Goal: Information Seeking & Learning: Learn about a topic

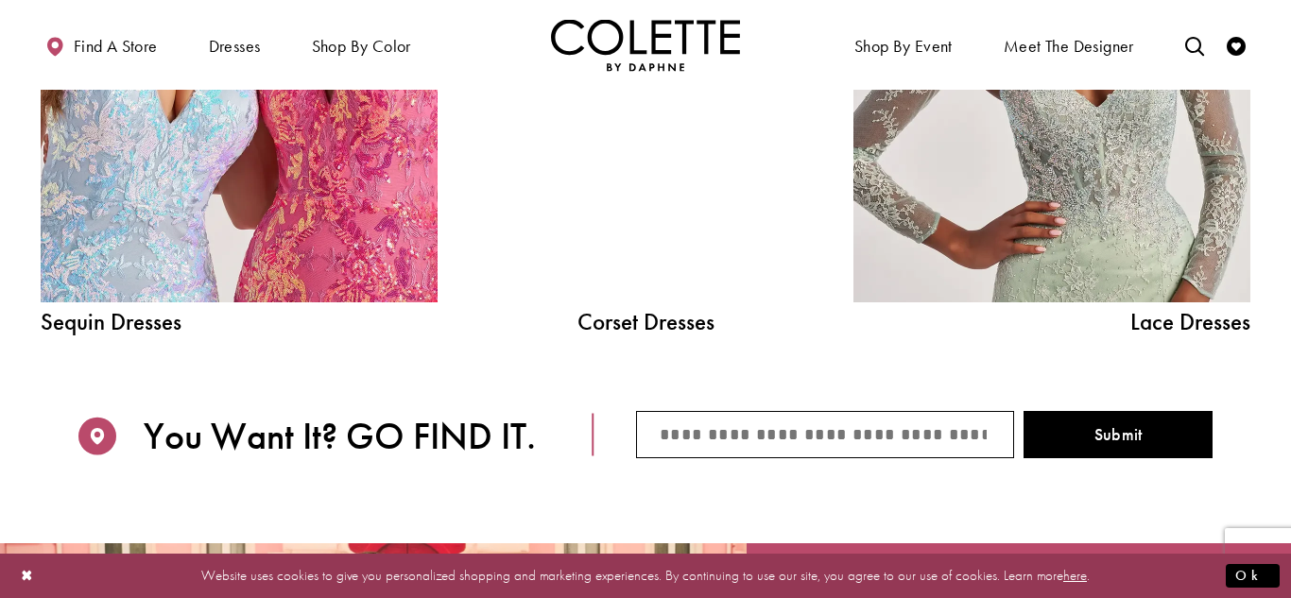
scroll to position [2095, 0]
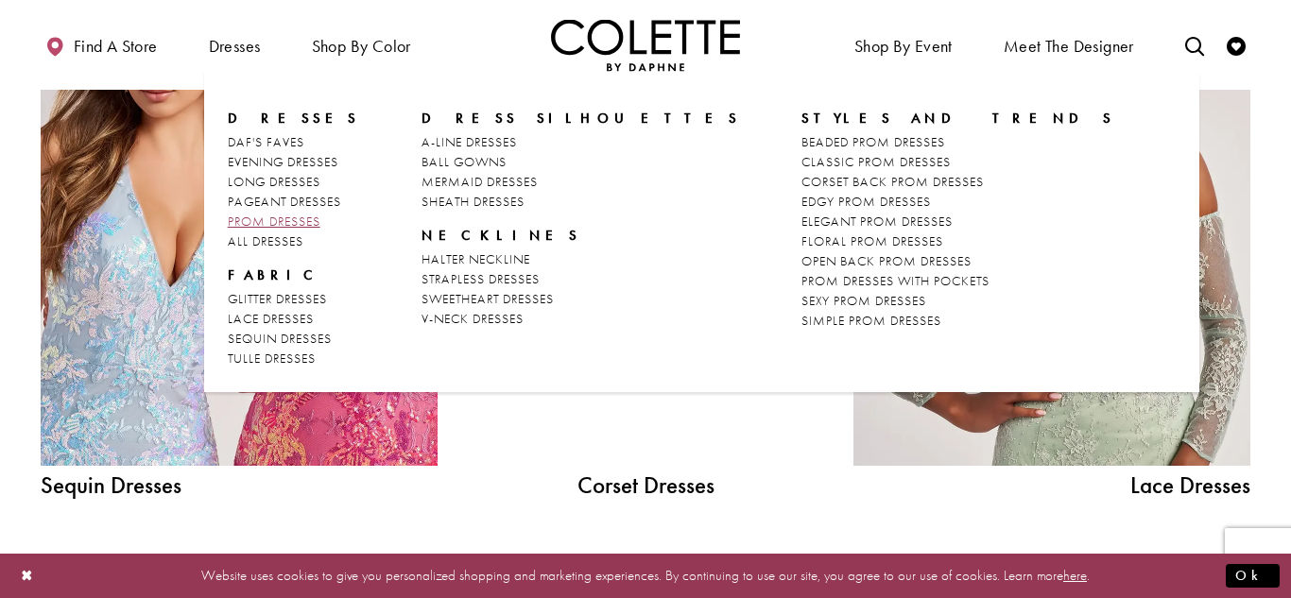
click at [303, 219] on span "PROM DRESSES" at bounding box center [274, 221] width 93 height 17
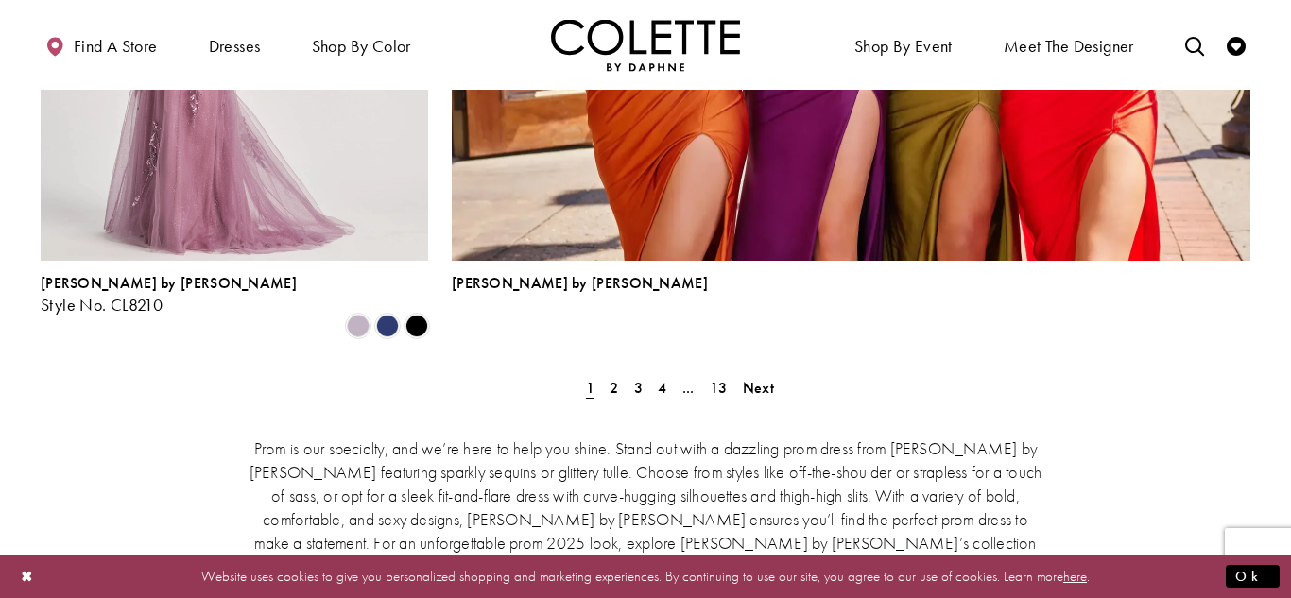
scroll to position [4369, 0]
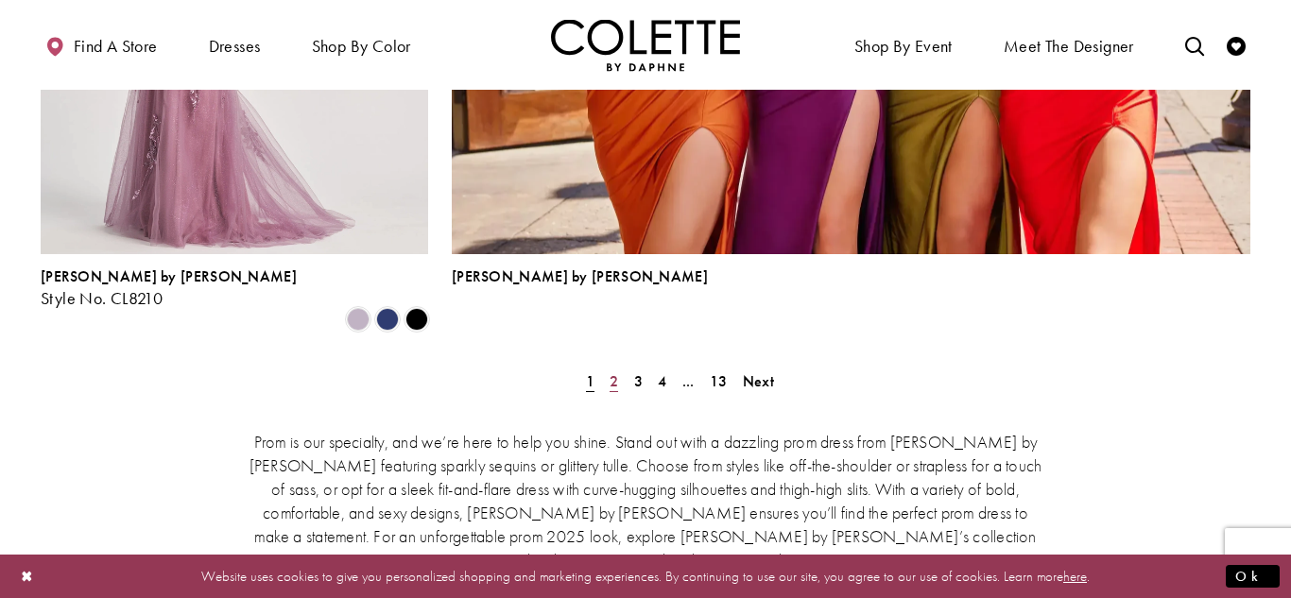
click at [612, 372] on span "2" at bounding box center [614, 382] width 9 height 20
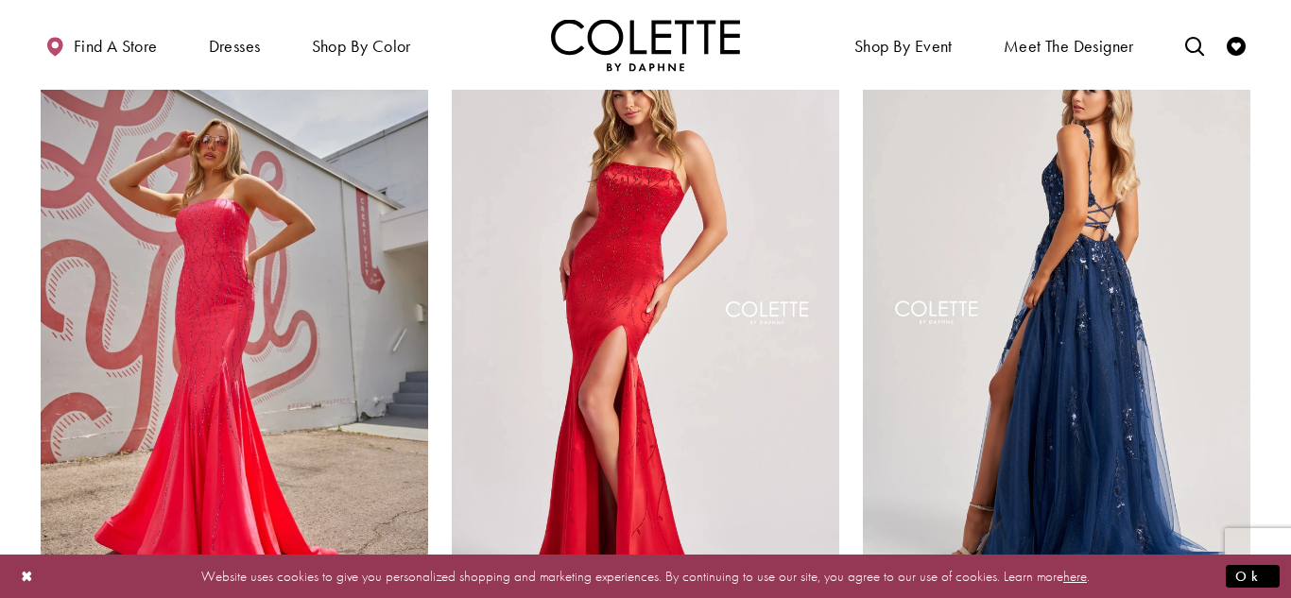
scroll to position [539, 0]
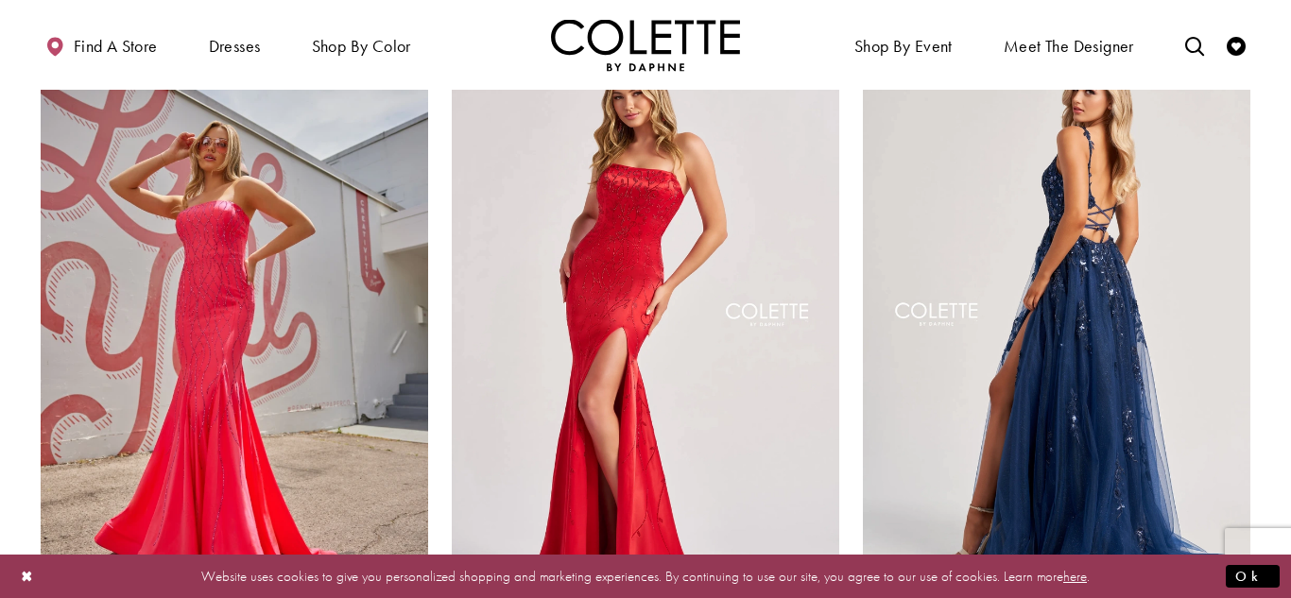
click at [1123, 242] on img "Visit Colette by Daphne Style No. CL8060 Page" at bounding box center [1057, 317] width 388 height 563
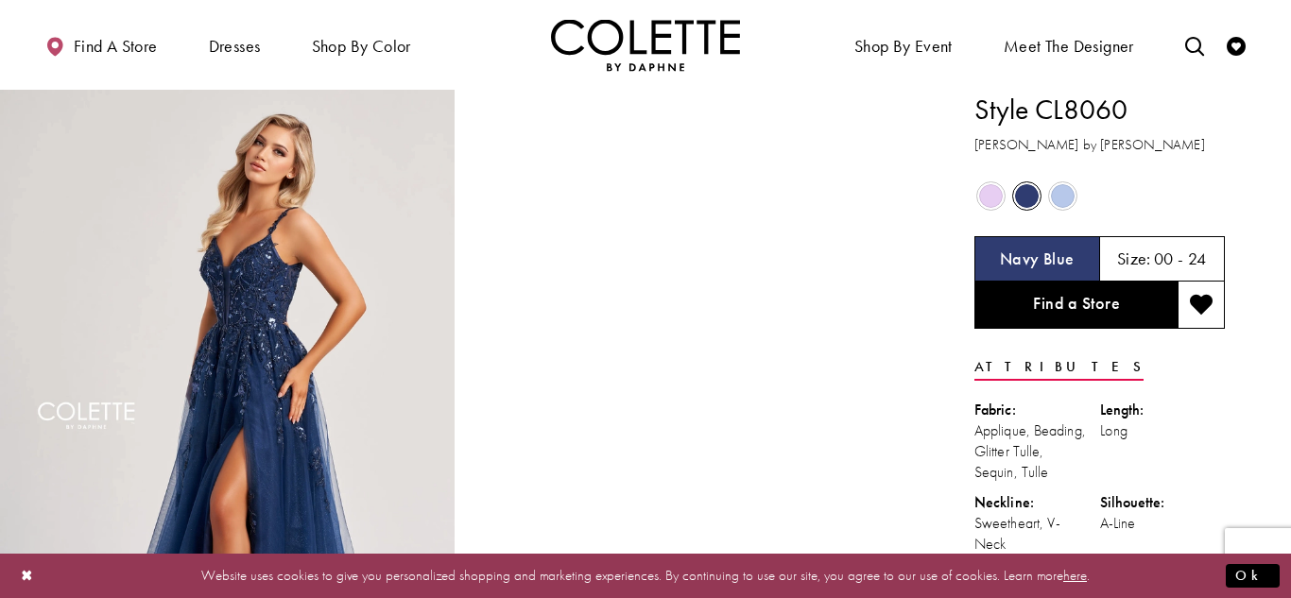
click at [992, 202] on span "Product color controls state depends on size chosen" at bounding box center [991, 196] width 24 height 24
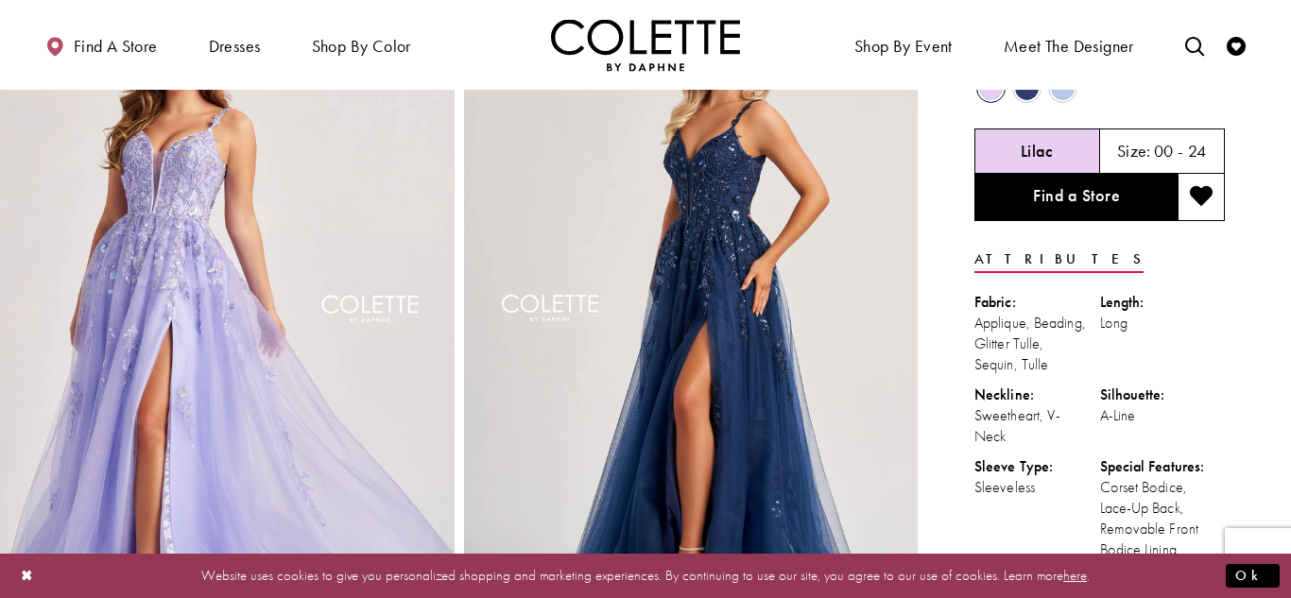
scroll to position [84, 0]
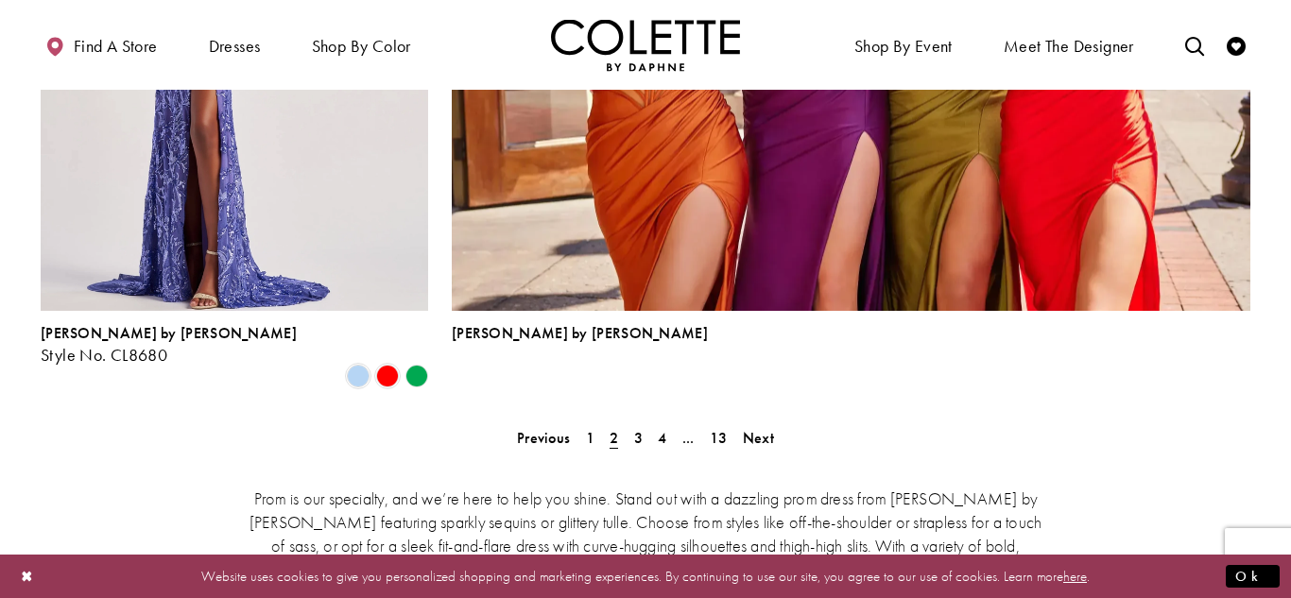
scroll to position [4302, 0]
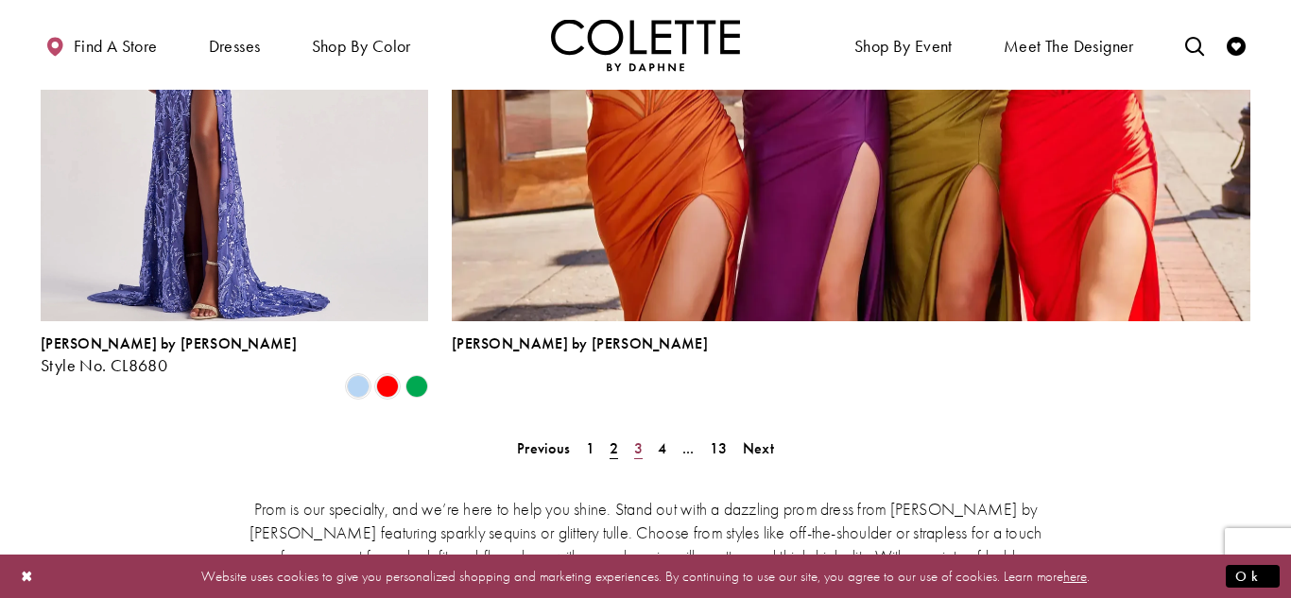
click at [636, 439] on span "3" at bounding box center [638, 449] width 9 height 20
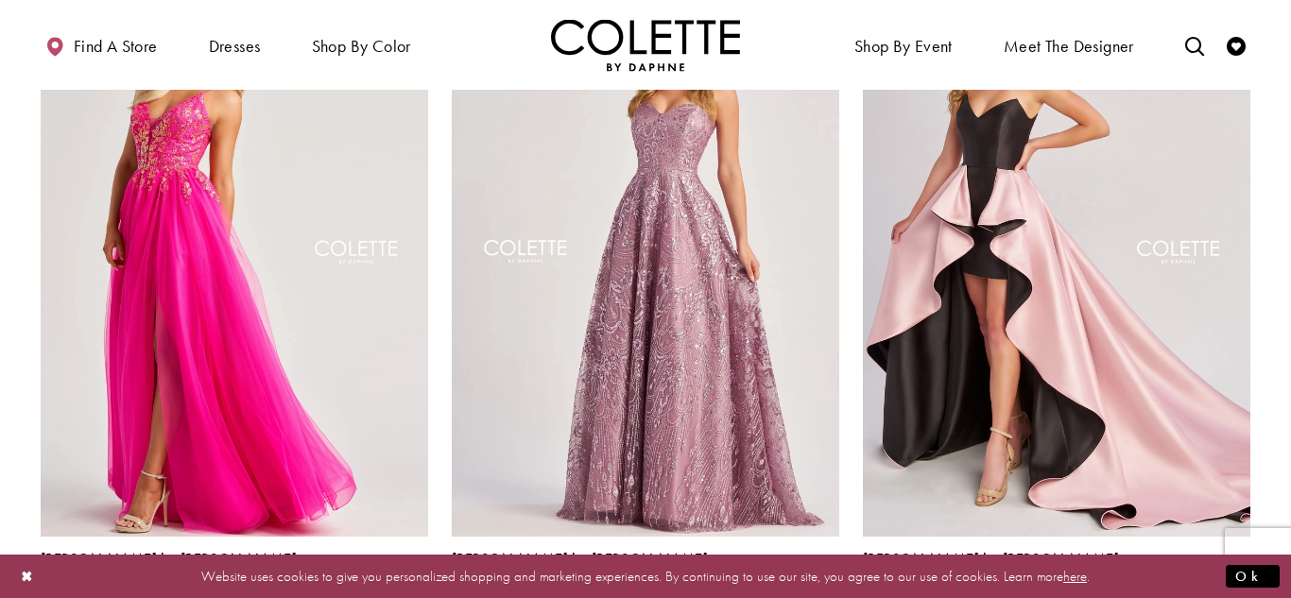
scroll to position [1999, 0]
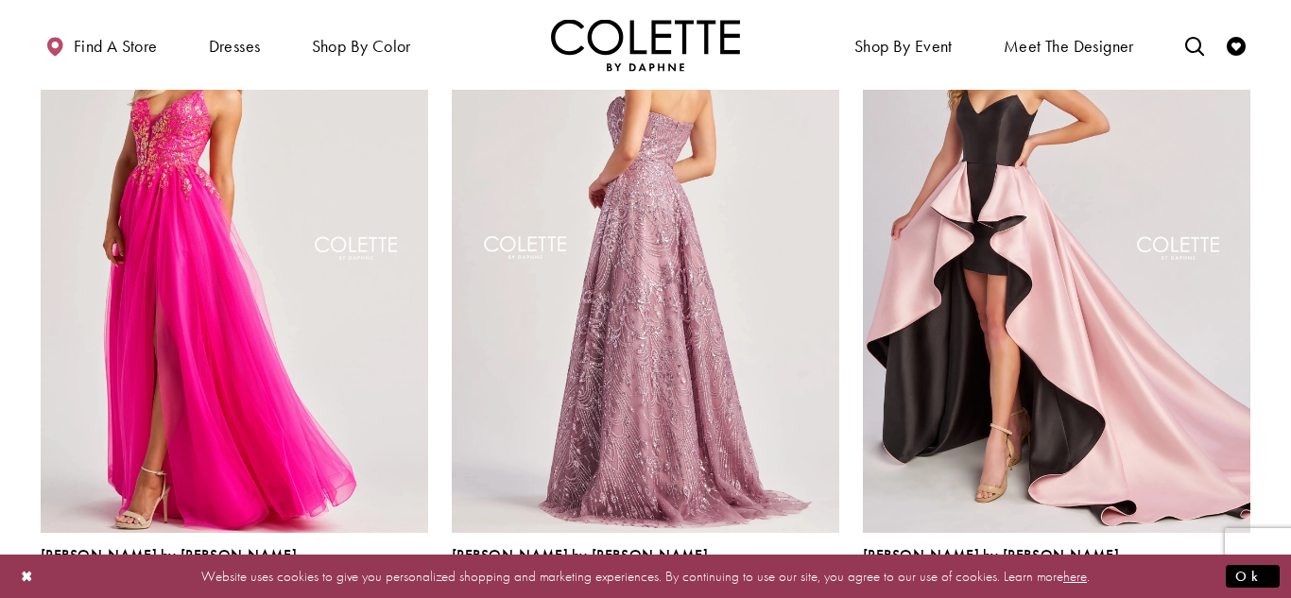
click at [493, 348] on img "Visit Colette by Daphne Style No. CL8625 Page" at bounding box center [646, 251] width 388 height 563
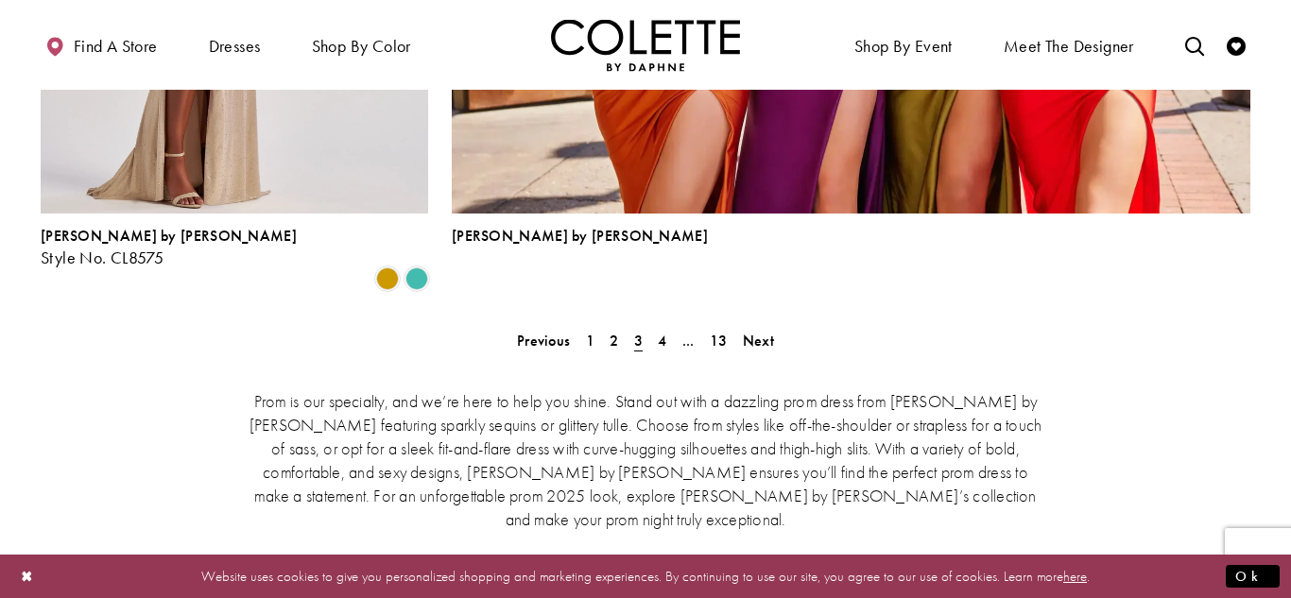
scroll to position [4409, 0]
click at [658, 332] on span "4" at bounding box center [662, 342] width 9 height 20
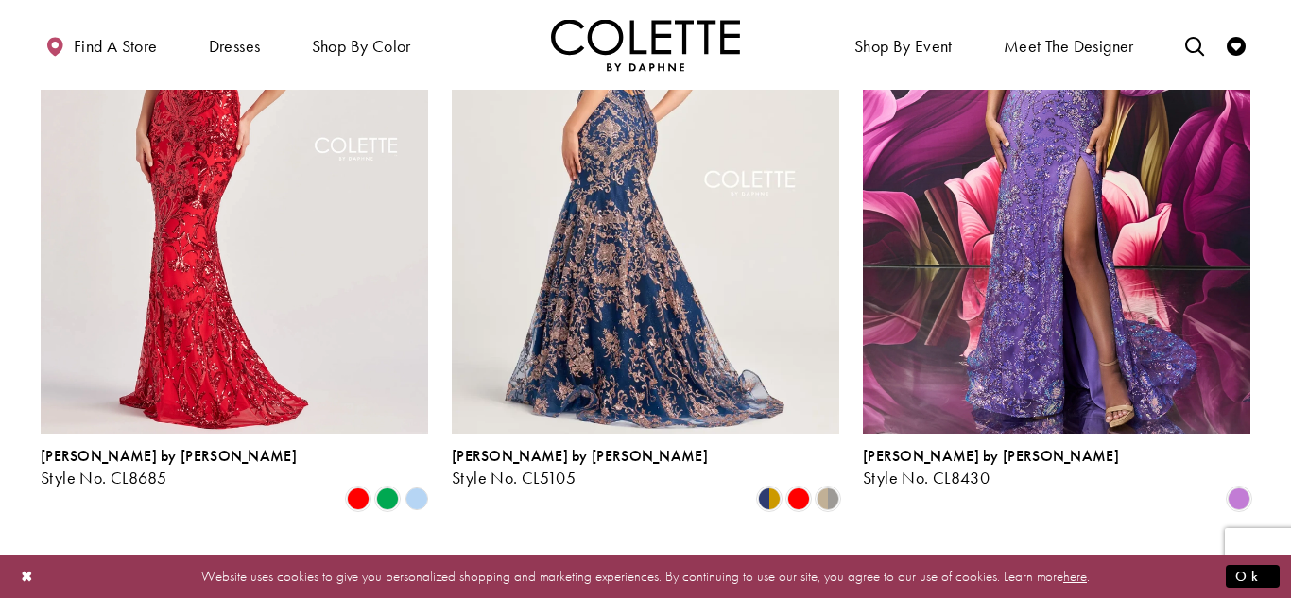
scroll to position [1411, 0]
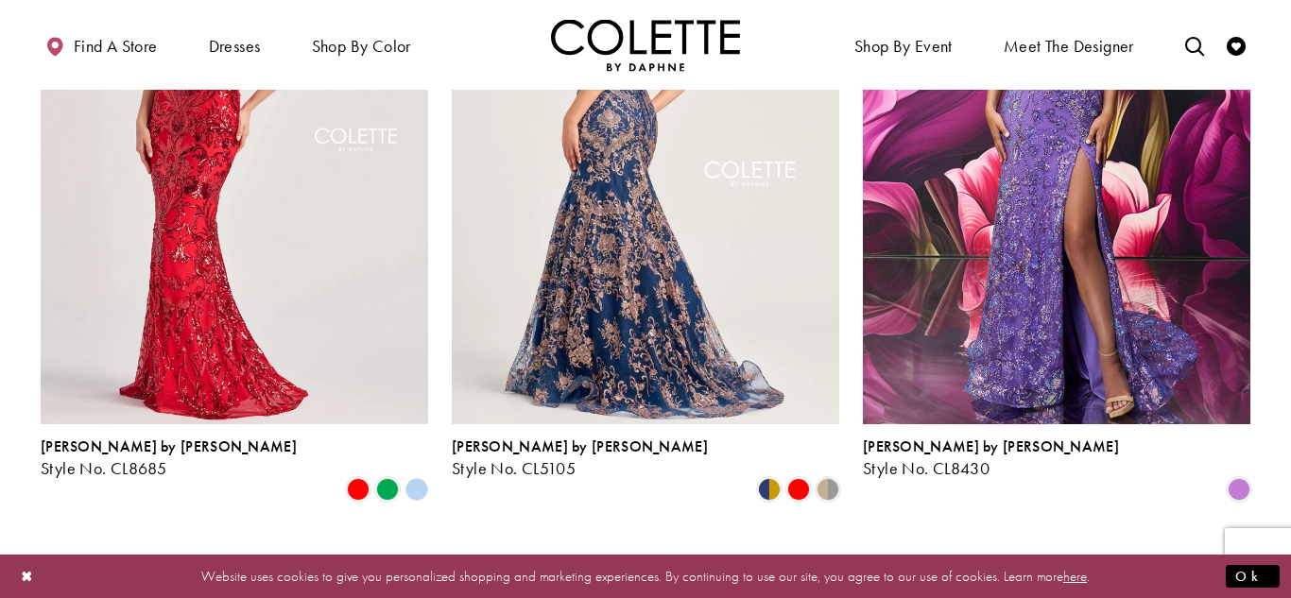
click at [689, 167] on img "Visit Colette by Daphne Style No. CL5105 Page" at bounding box center [646, 142] width 388 height 563
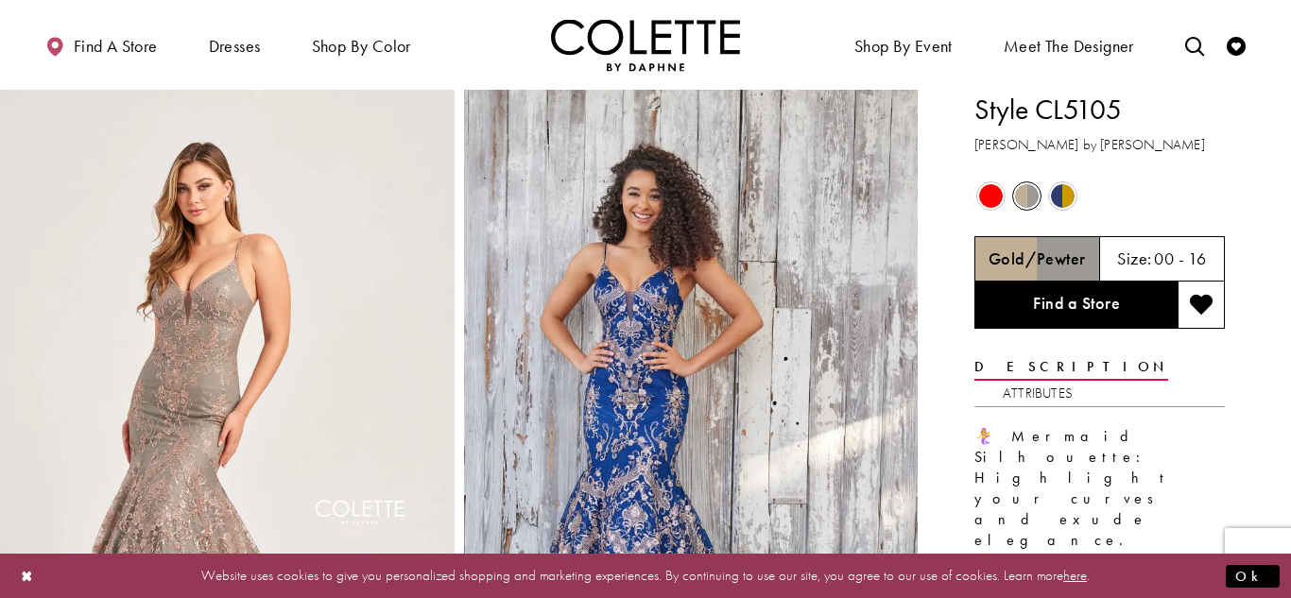
click at [985, 200] on span "Product color controls state depends on size chosen" at bounding box center [991, 196] width 24 height 24
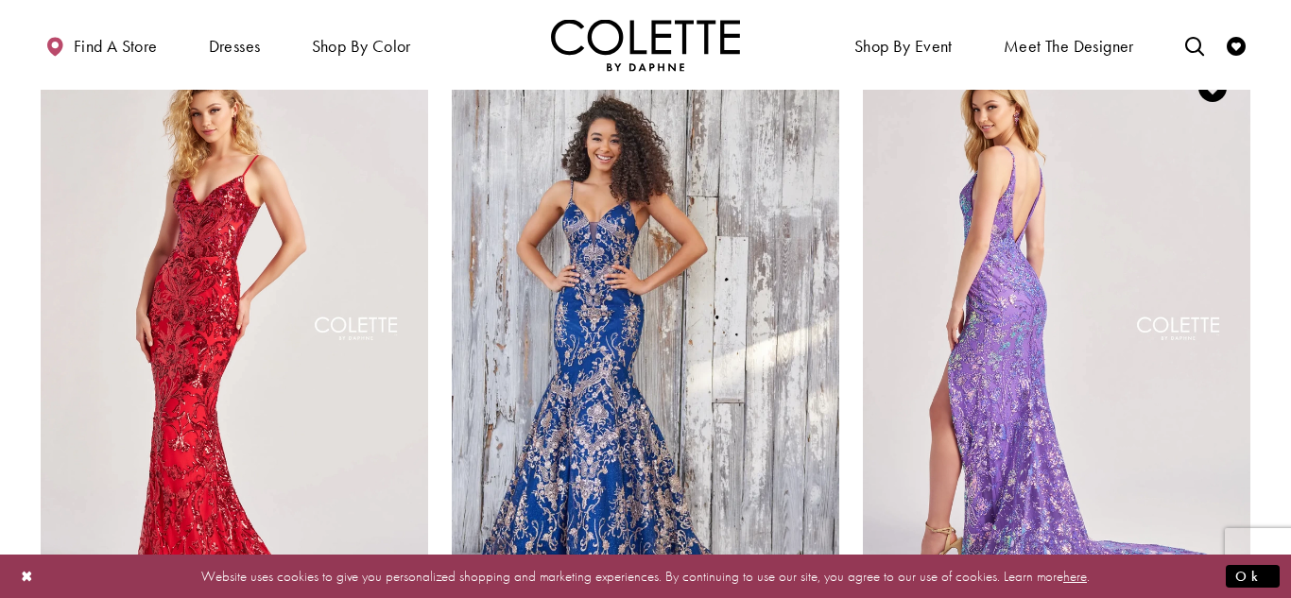
click at [1091, 351] on img "Visit Colette by Daphne Style No. CL8430 Page" at bounding box center [1057, 331] width 388 height 563
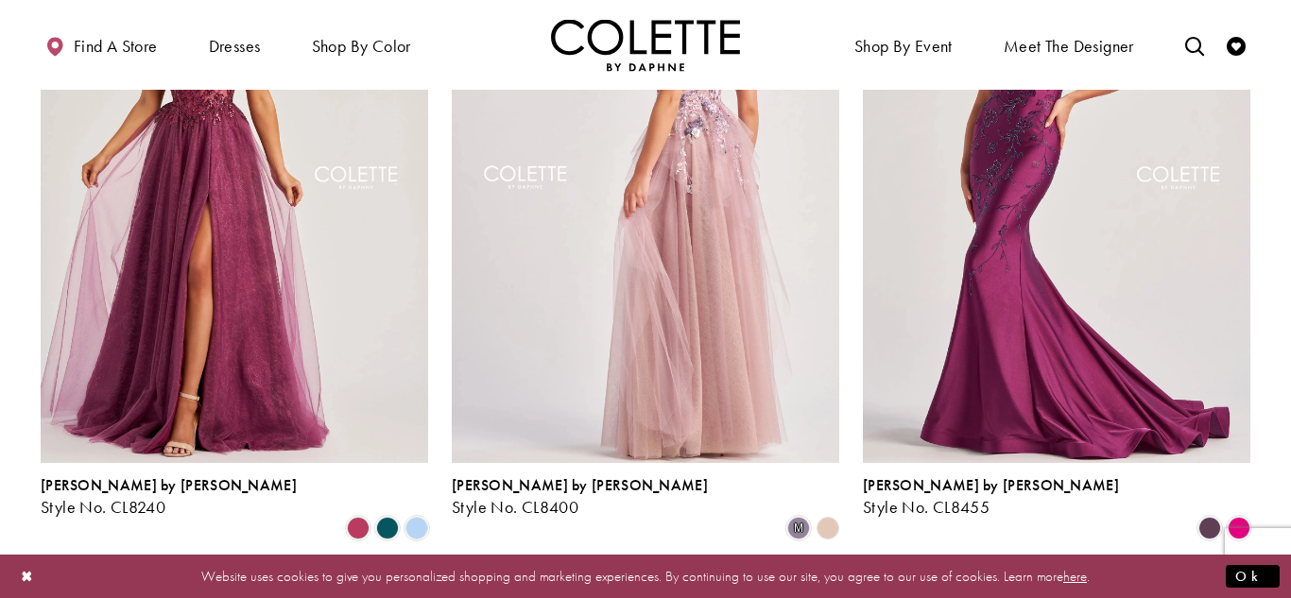
scroll to position [2730, 0]
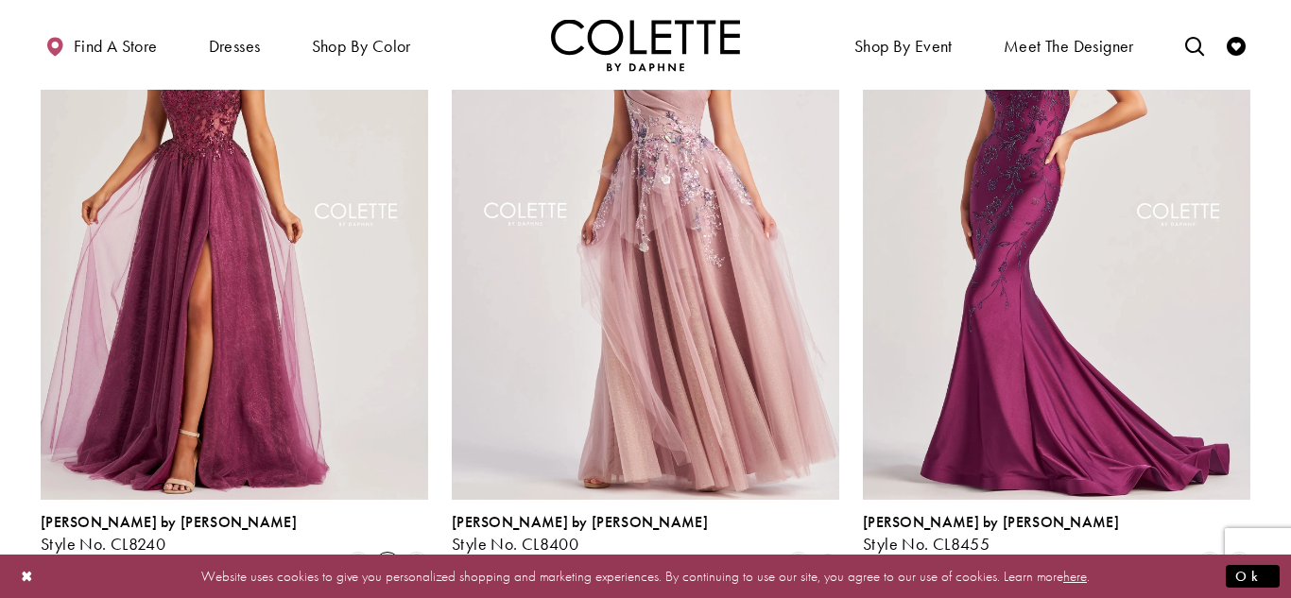
click at [386, 554] on span "Product List" at bounding box center [387, 565] width 23 height 23
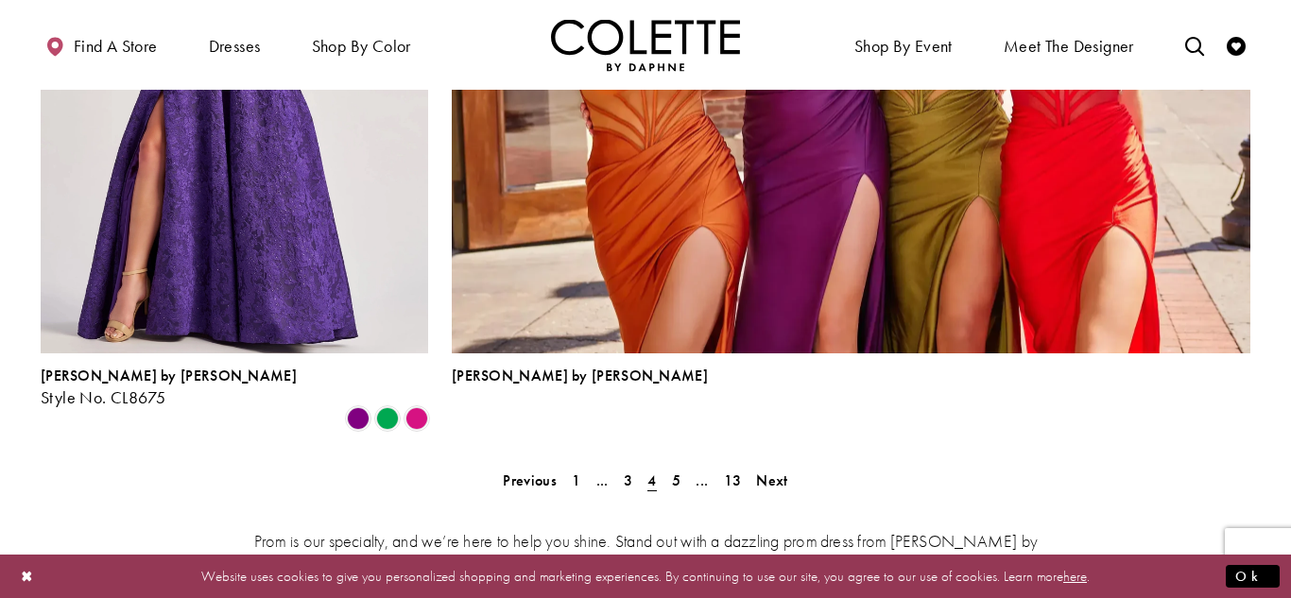
scroll to position [4281, 0]
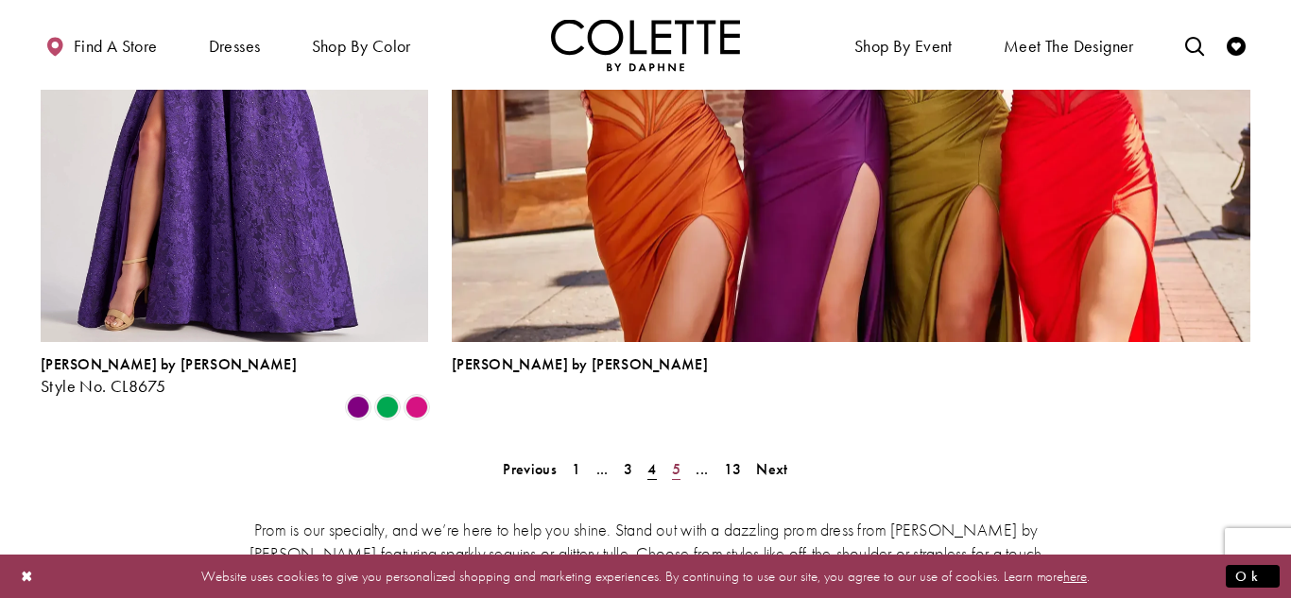
click at [676, 459] on span "5" at bounding box center [676, 469] width 9 height 20
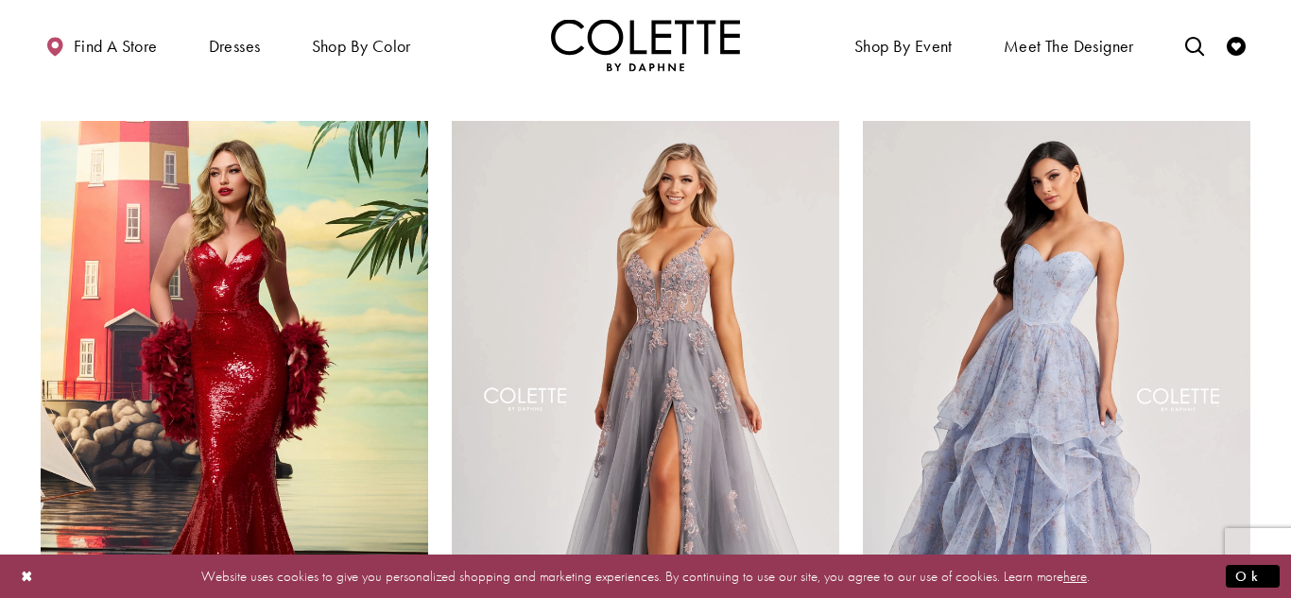
scroll to position [2546, 0]
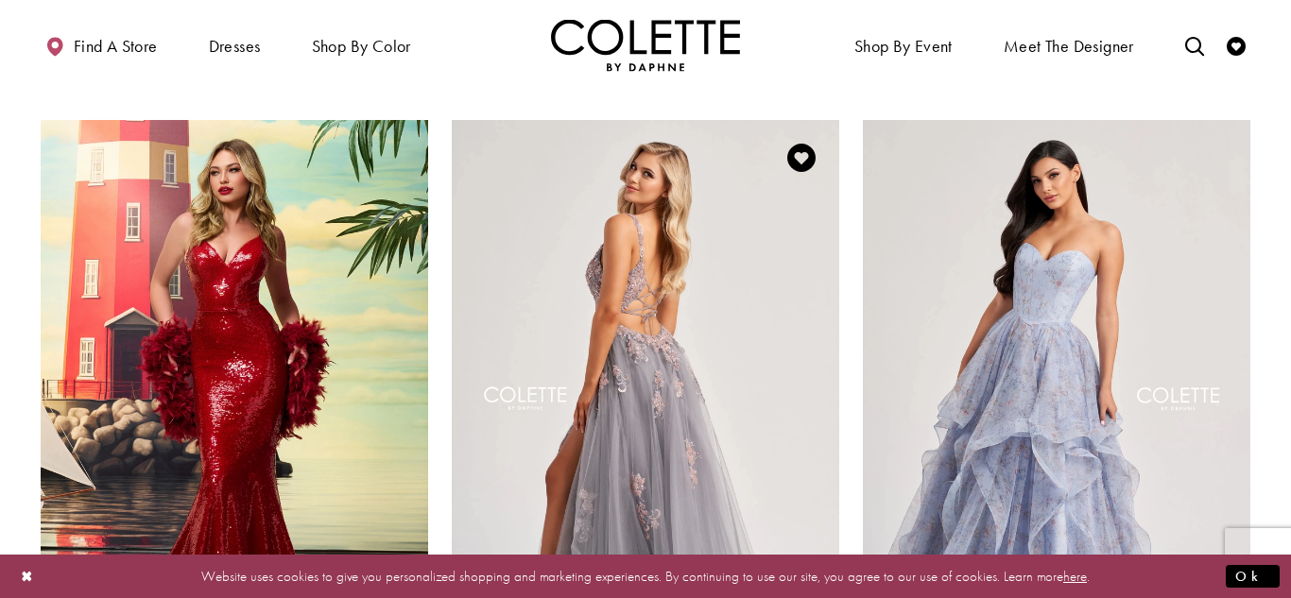
click at [648, 264] on img "Visit Colette by Daphne Style No. CL8130 Page" at bounding box center [646, 401] width 388 height 563
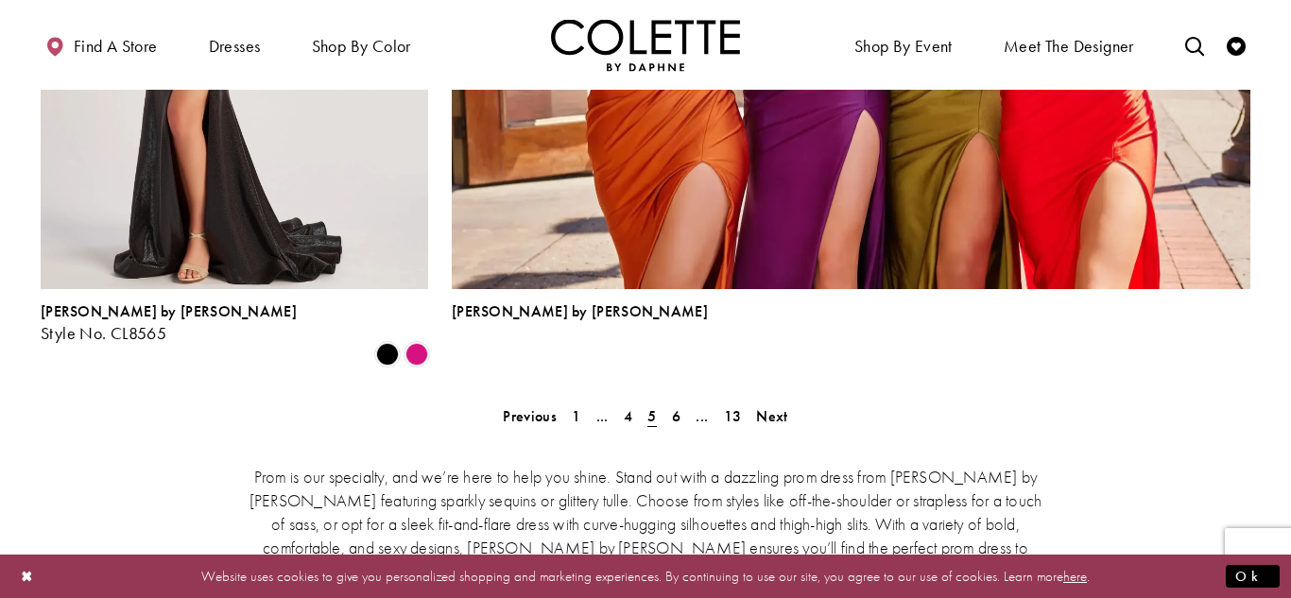
scroll to position [4358, 0]
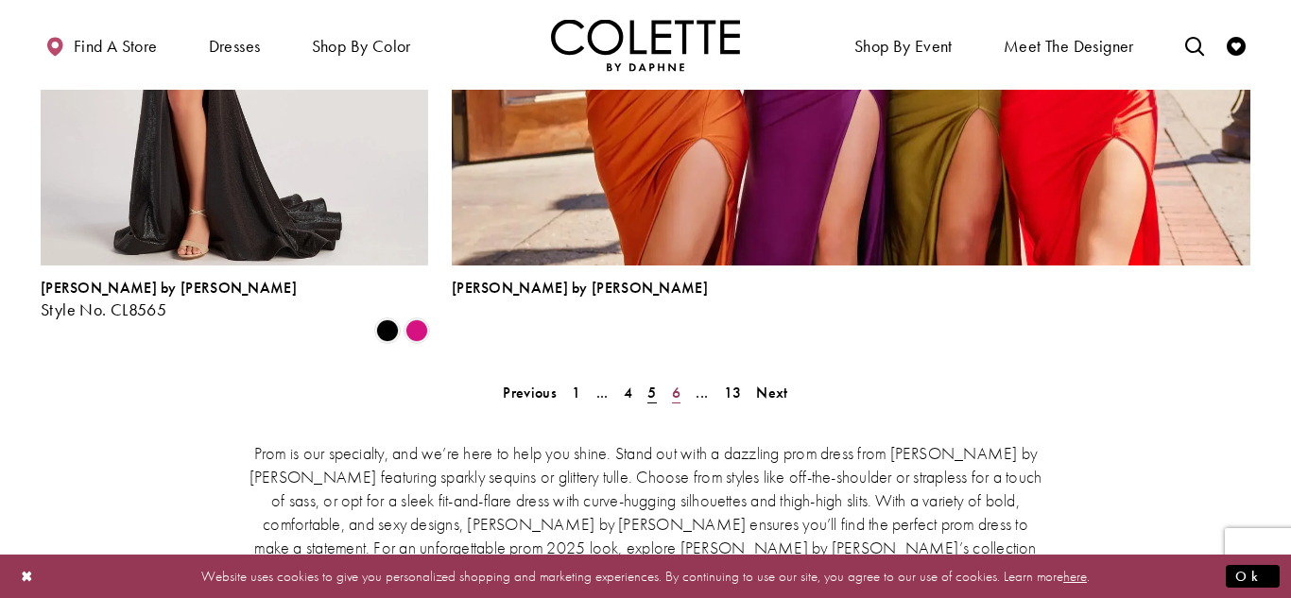
click at [678, 383] on span "6" at bounding box center [676, 393] width 9 height 20
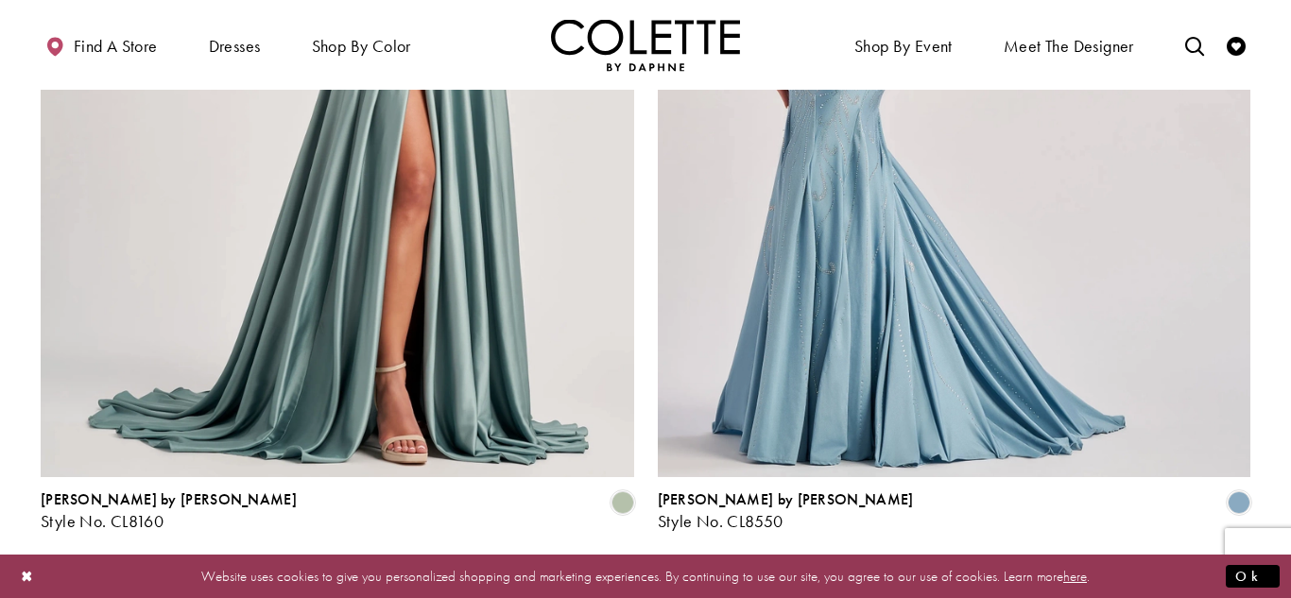
scroll to position [3764, 0]
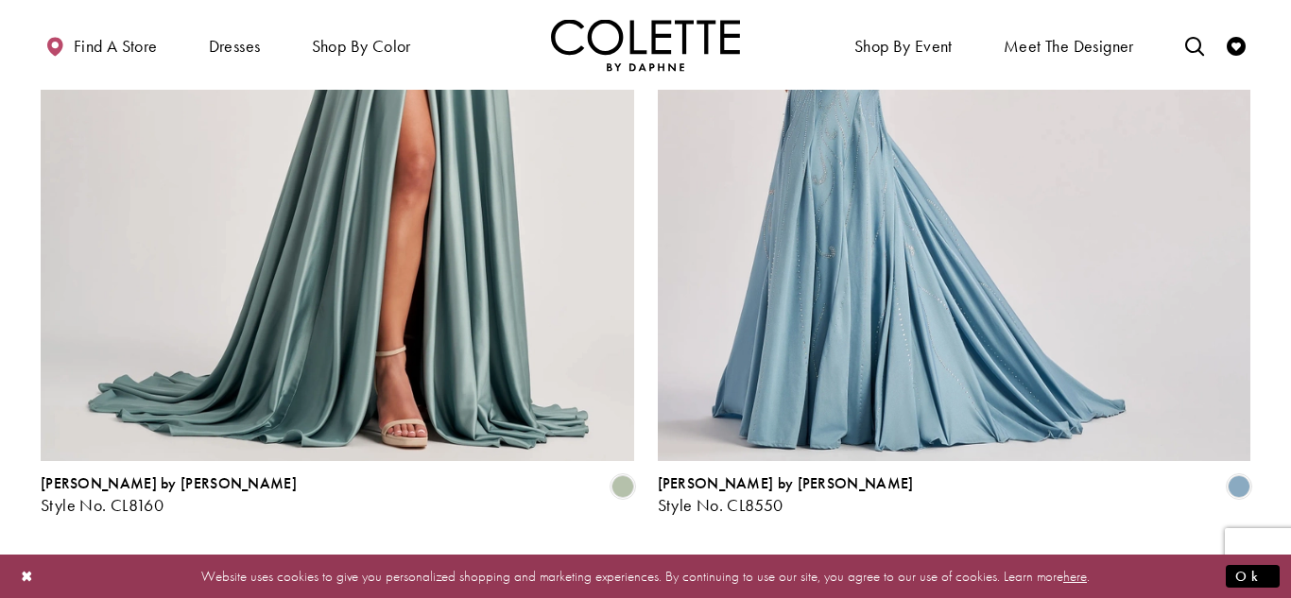
click at [406, 175] on img "Visit Colette by Daphne Style No. CL8160 Page" at bounding box center [338, 30] width 594 height 863
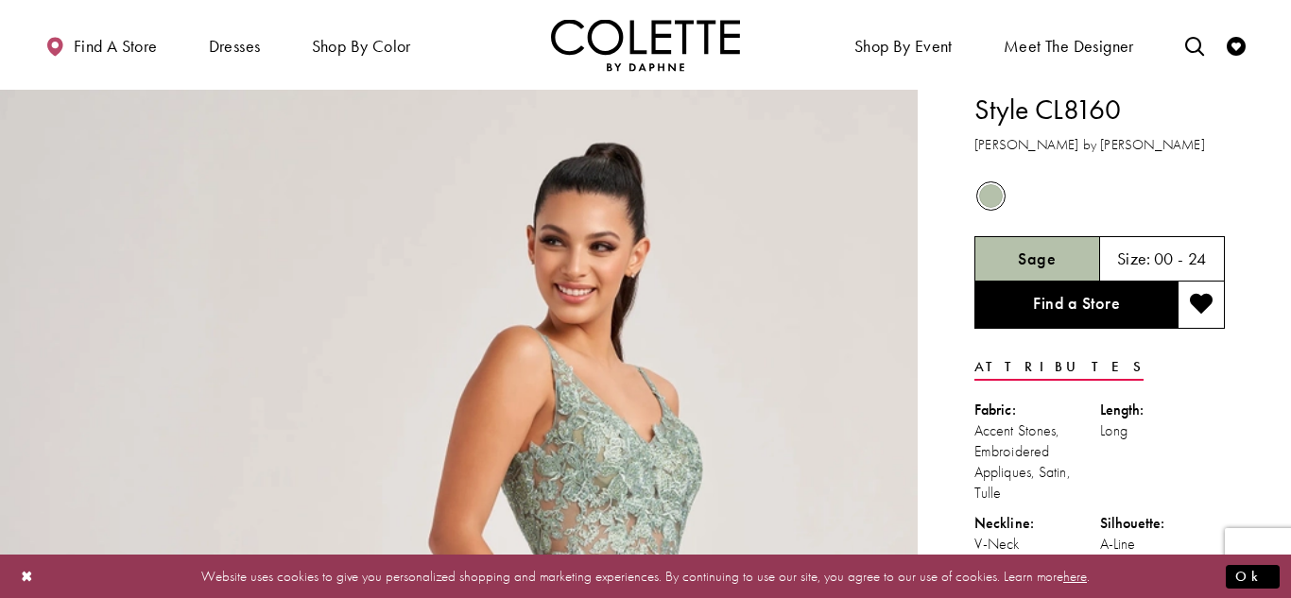
scroll to position [5, 0]
